Goal: Information Seeking & Learning: Learn about a topic

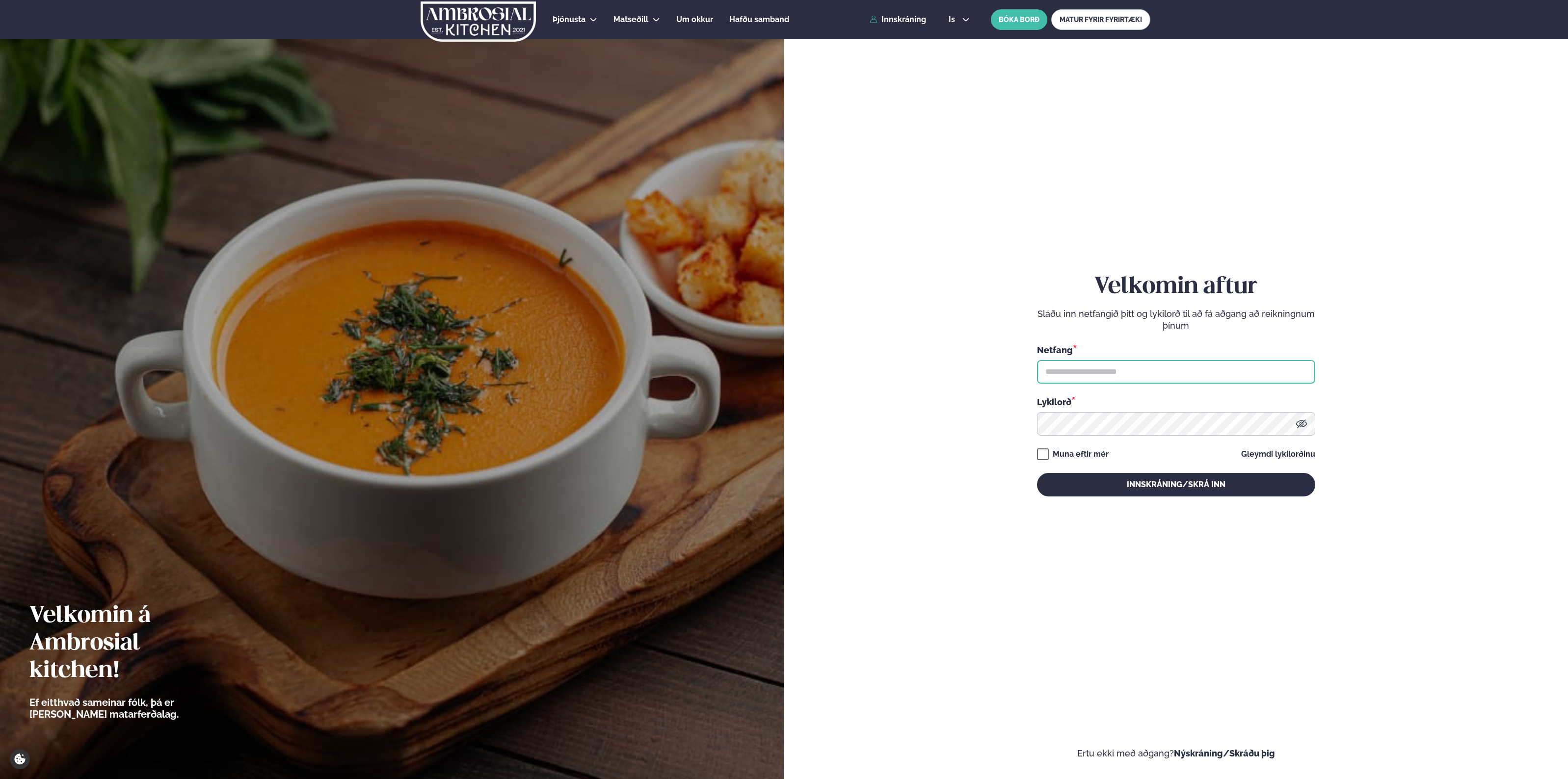
type input "**********"
click at [1093, 454] on div "Muna eftir mér" at bounding box center [1081, 454] width 56 height 12
click at [1094, 453] on div "Muna eftir mér" at bounding box center [1081, 454] width 56 height 12
click at [1208, 503] on div "**********" at bounding box center [1175, 385] width 278 height 711
click at [1203, 481] on button "Innskráning/Skrá inn" at bounding box center [1175, 485] width 278 height 24
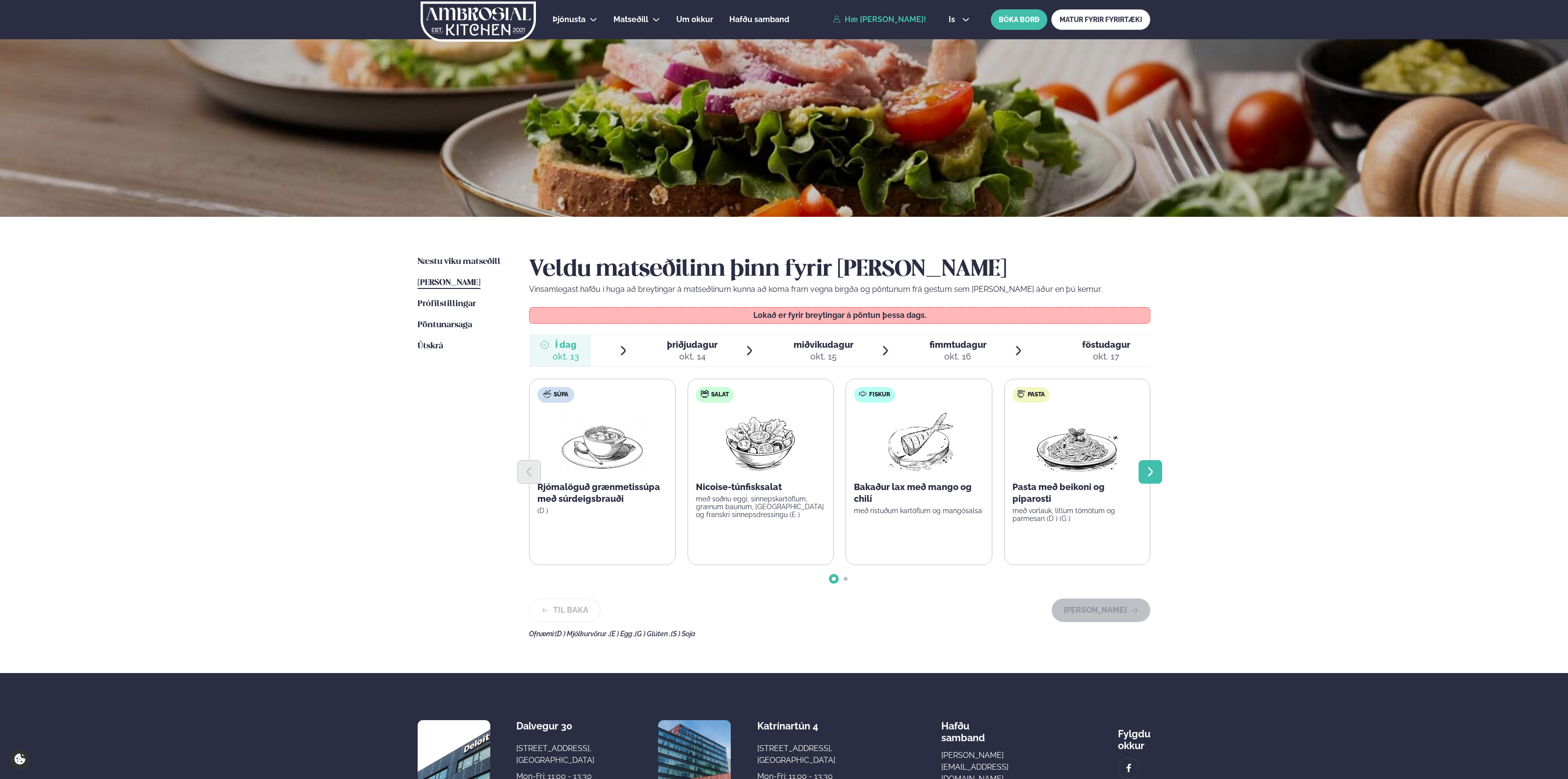
click at [1153, 470] on icon "Next slide" at bounding box center [1151, 472] width 12 height 12
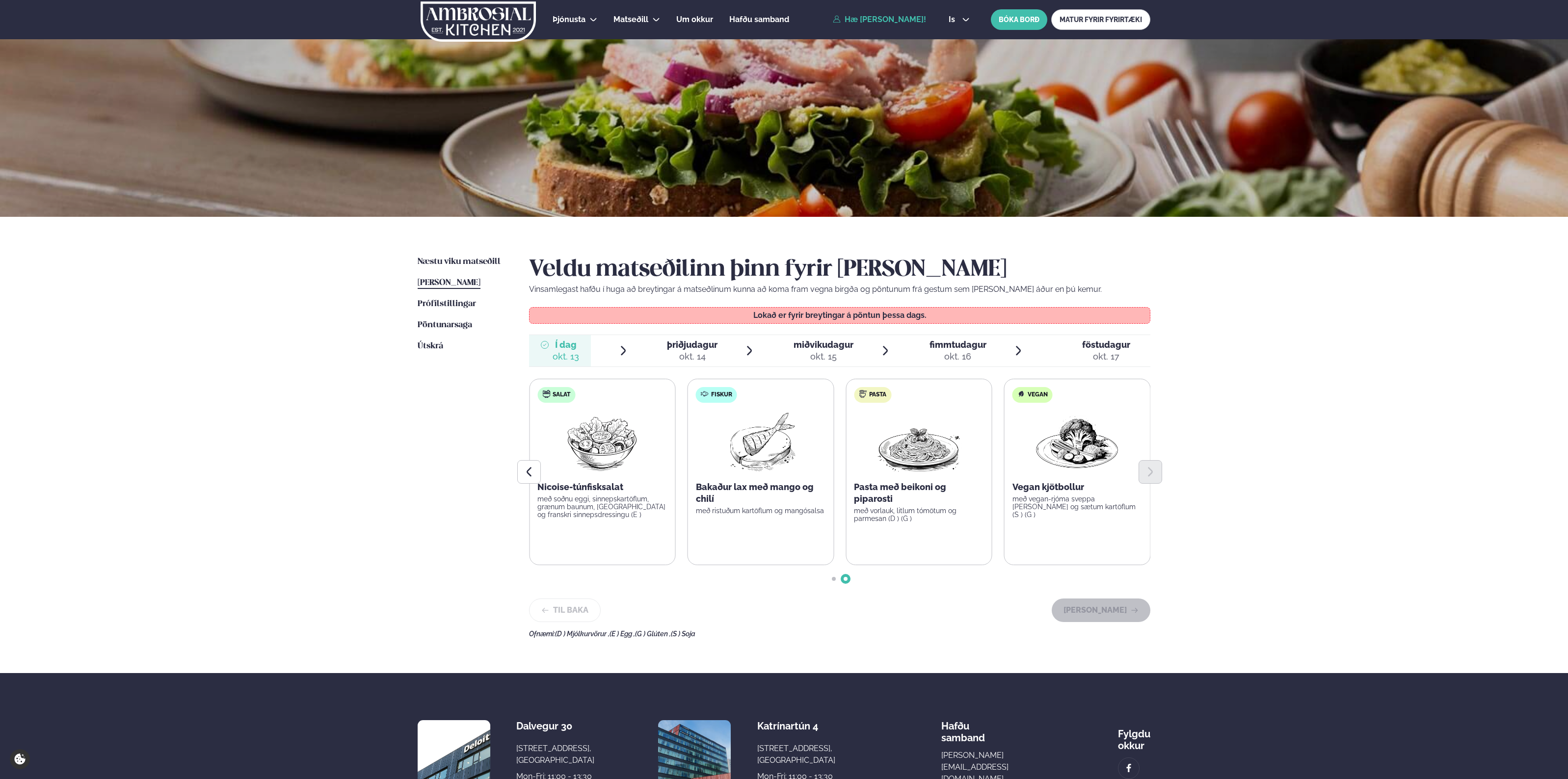
click at [719, 357] on li "þriðjudagur þri. [DATE]" at bounding box center [704, 350] width 100 height 31
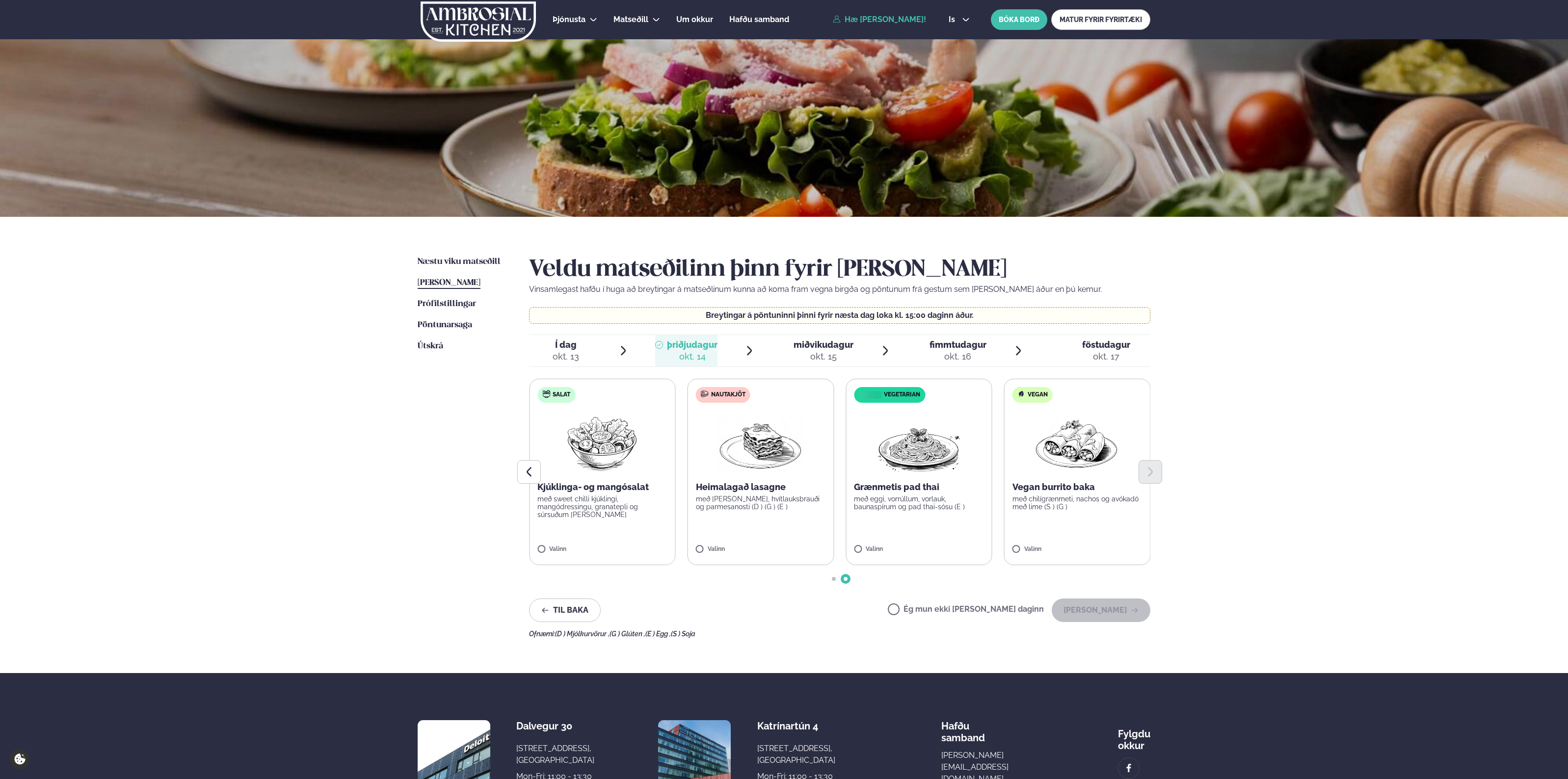
click at [929, 609] on label "Ég mun ekki [PERSON_NAME] daginn" at bounding box center [966, 610] width 156 height 10
click at [1100, 611] on button "[PERSON_NAME]" at bounding box center [1101, 610] width 99 height 24
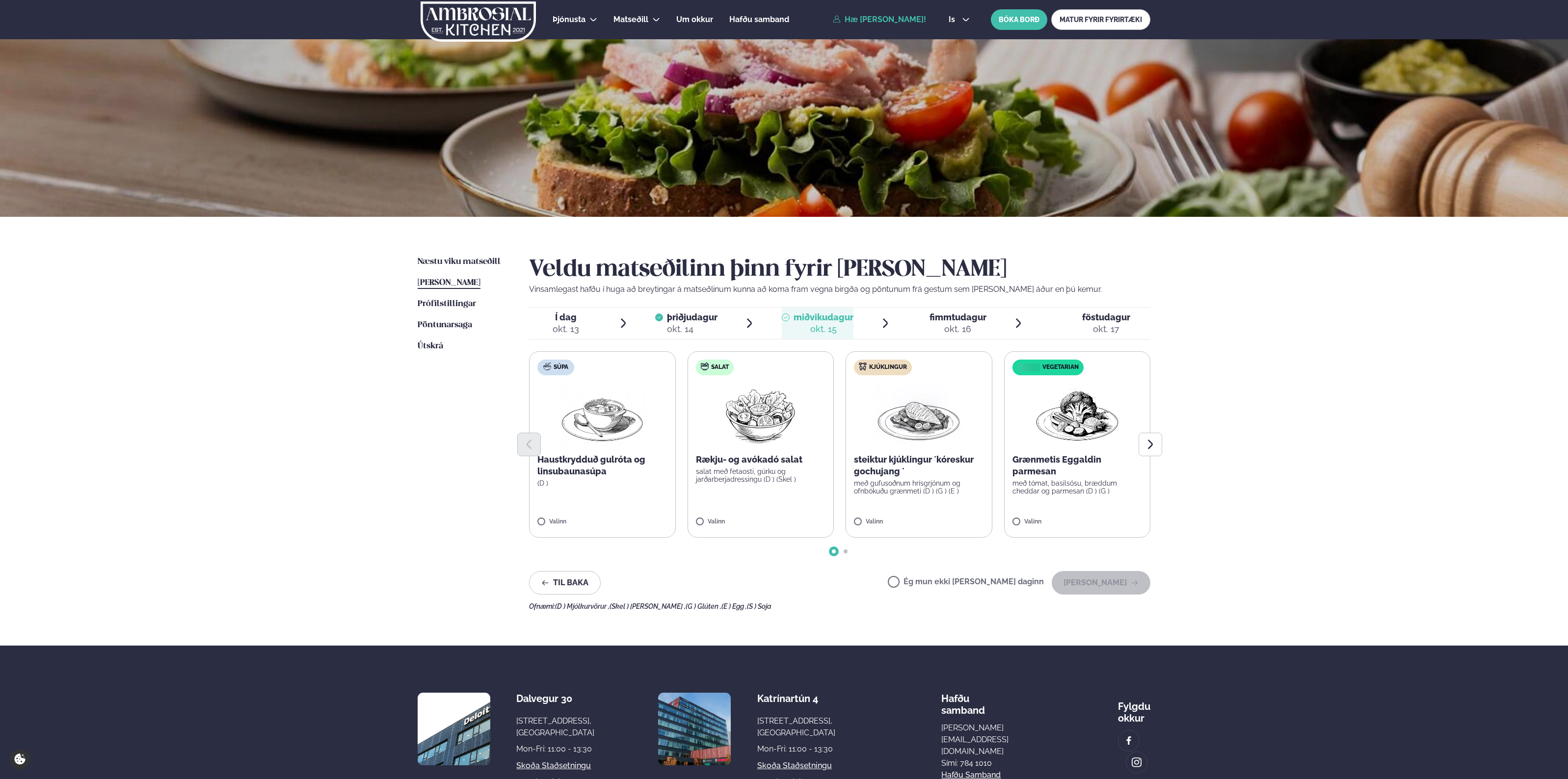
click at [1007, 580] on label "Ég mun ekki [PERSON_NAME] daginn" at bounding box center [966, 583] width 156 height 10
click at [1098, 589] on button "[PERSON_NAME]" at bounding box center [1101, 583] width 99 height 24
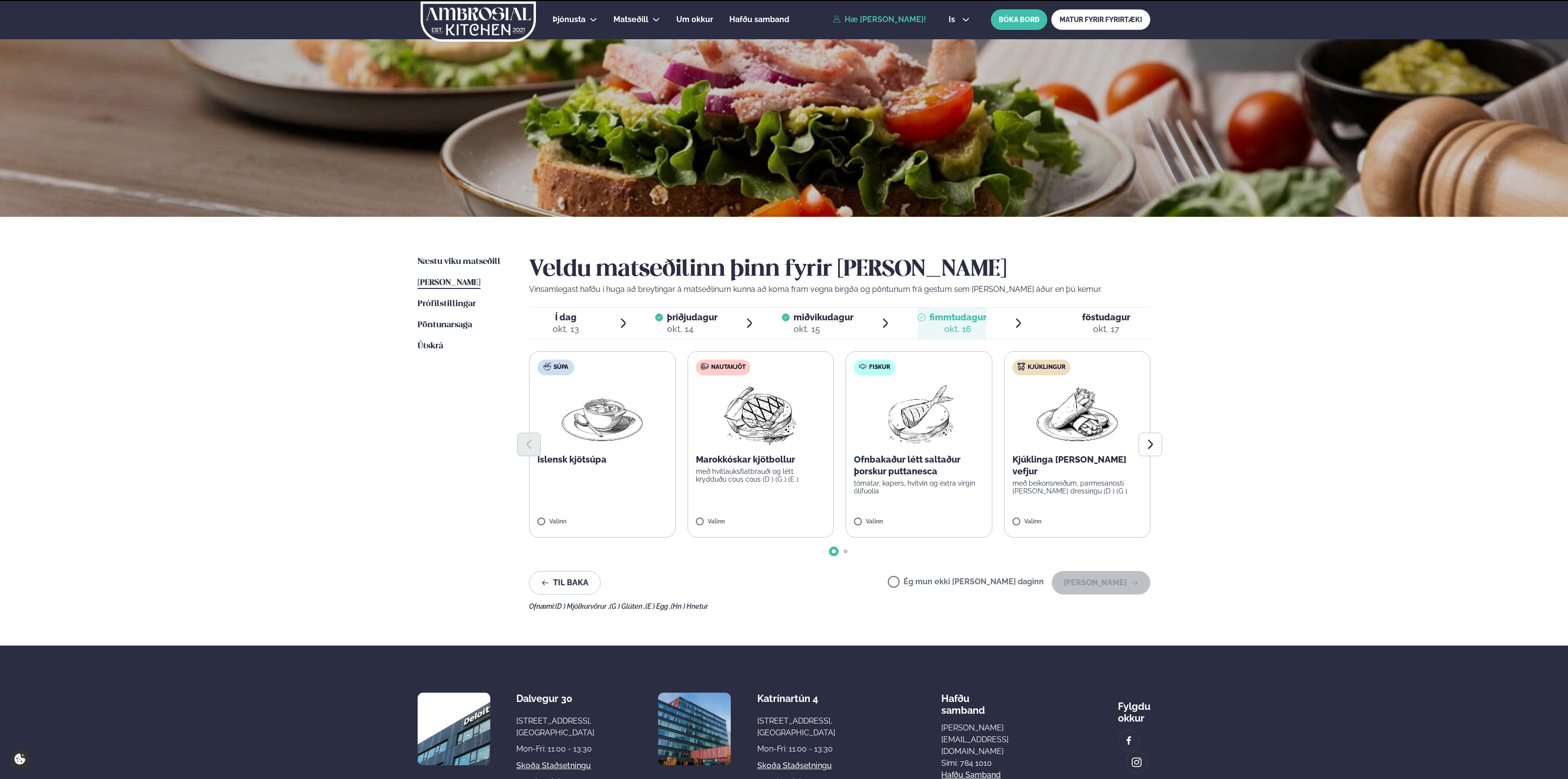
drag, startPoint x: 1014, startPoint y: 583, endPoint x: 1115, endPoint y: 584, distance: 101.0
click at [1016, 583] on label "Ég mun ekki [PERSON_NAME] daginn" at bounding box center [966, 583] width 156 height 10
click at [1132, 584] on icon "button" at bounding box center [1135, 583] width 8 height 8
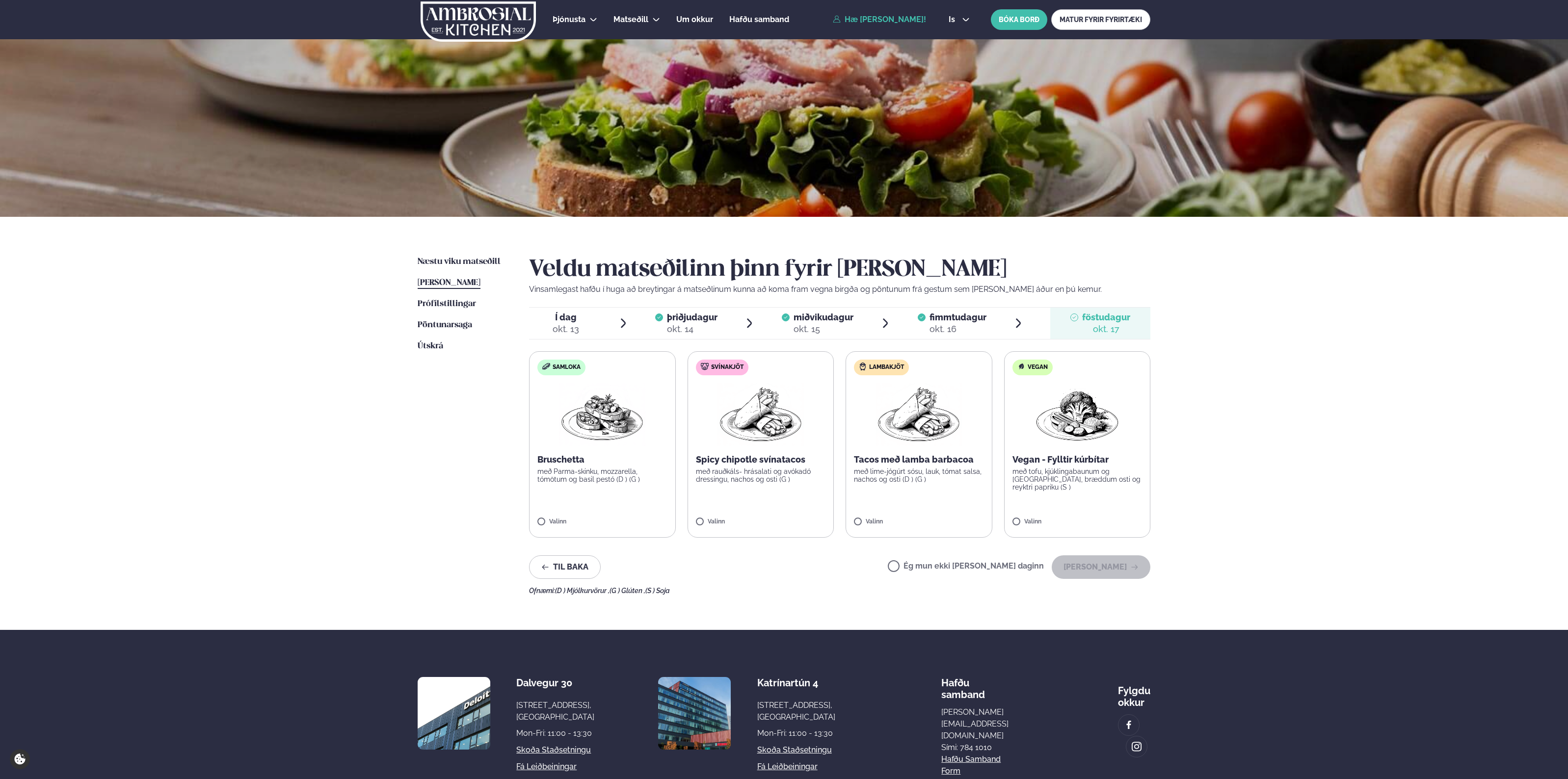
click at [1007, 566] on label "Ég mun ekki [PERSON_NAME] daginn" at bounding box center [966, 567] width 156 height 10
click at [1129, 575] on button "[PERSON_NAME]" at bounding box center [1101, 567] width 99 height 24
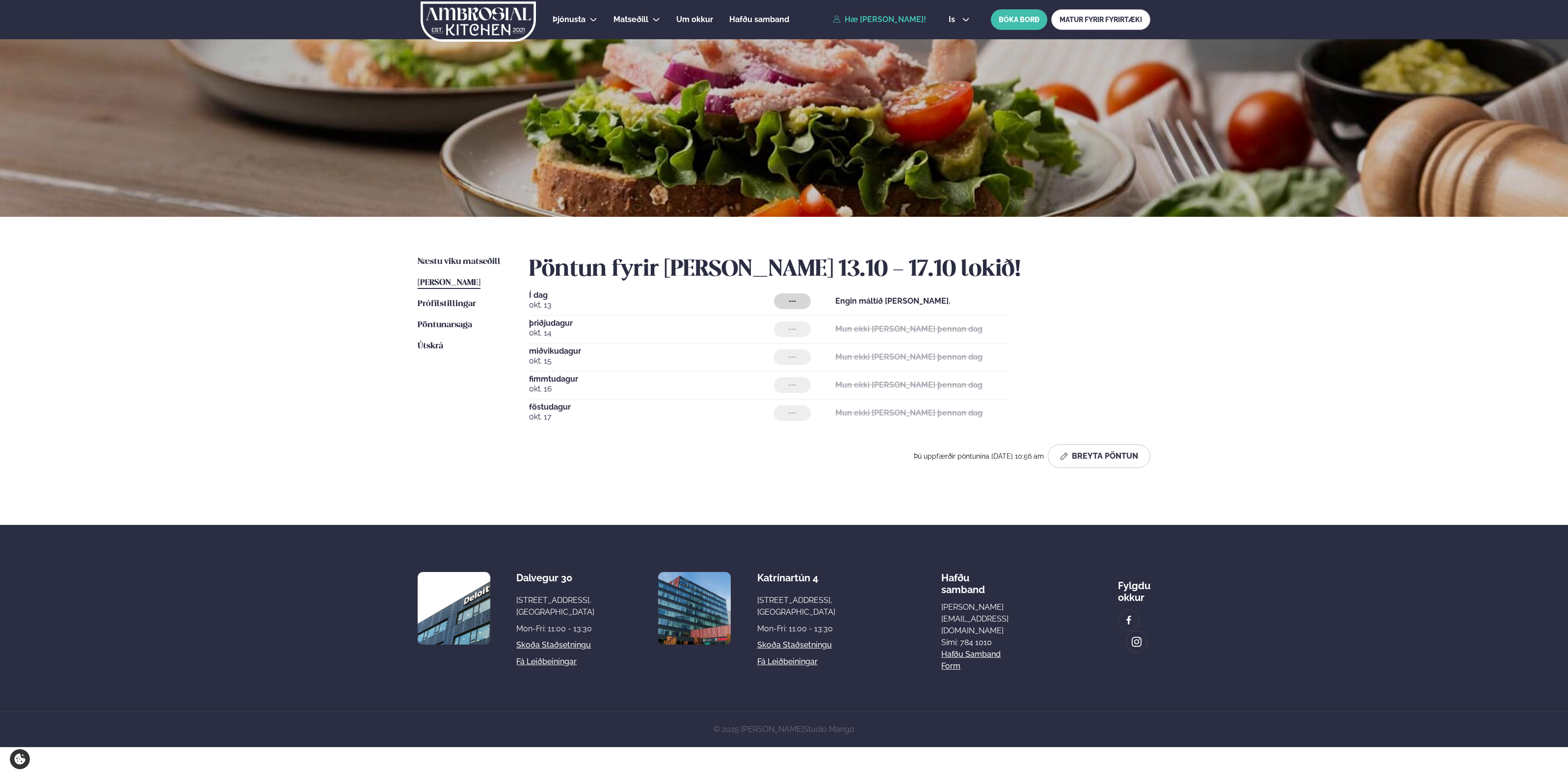
click at [1323, 382] on div "Þjónusta Hádegismatur fyrir fyrirtæki Fyrirtækja veitingar Einkapartý Matseðill…" at bounding box center [784, 373] width 1568 height 747
click at [459, 264] on span "Næstu viku matseðill" at bounding box center [459, 261] width 83 height 8
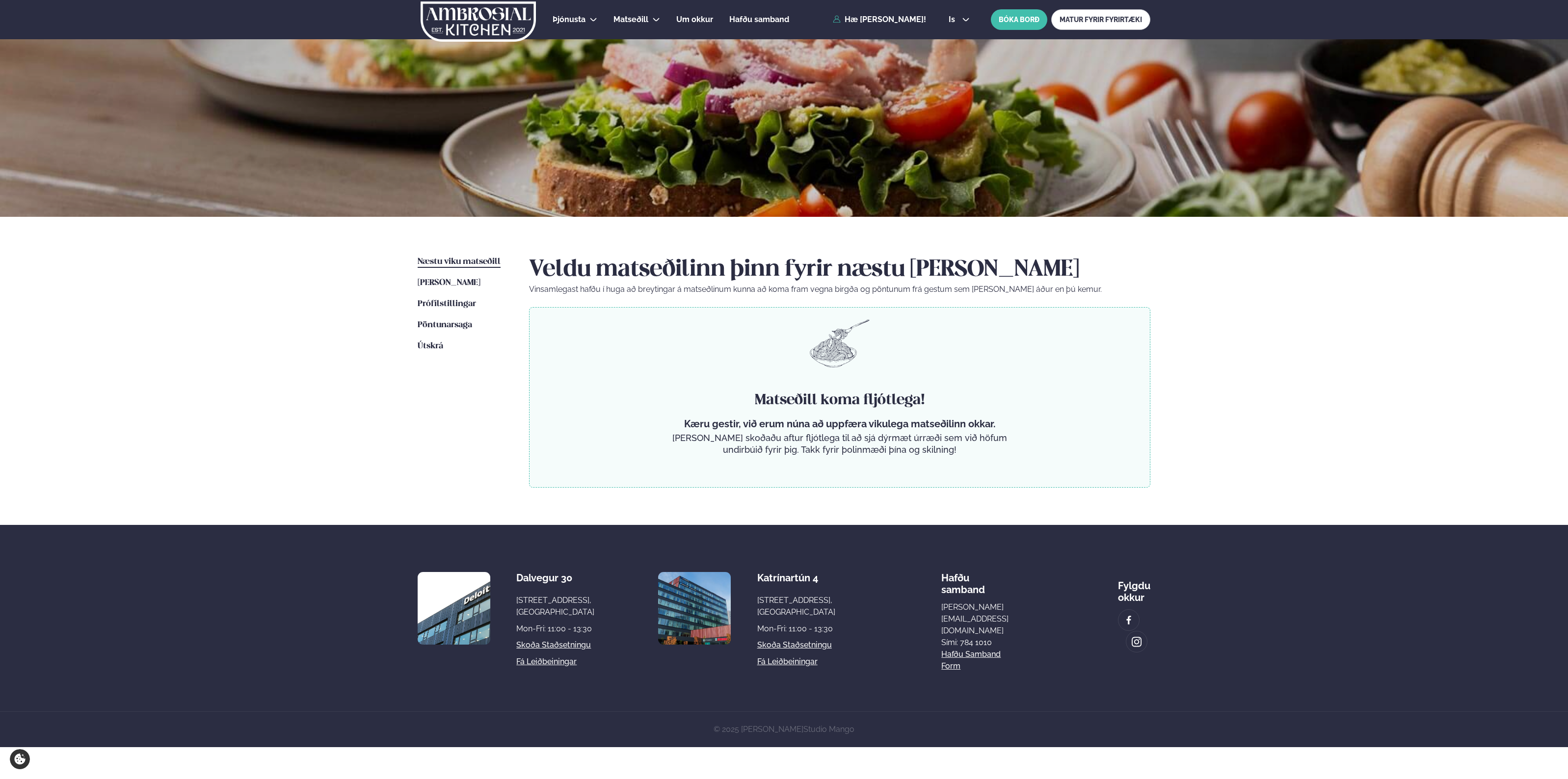
drag, startPoint x: 936, startPoint y: 378, endPoint x: 1016, endPoint y: 419, distance: 89.9
click at [1016, 419] on div "Matseðill koma fljótlega! Kæru gestir, við erum núna að uppfæra vikulega matseð…" at bounding box center [839, 397] width 621 height 181
click at [1176, 450] on div "Næstu [PERSON_NAME] matseðill Næsta vika [PERSON_NAME] matseðill [PERSON_NAME] …" at bounding box center [784, 371] width 792 height 308
